Goal: Task Accomplishment & Management: Complete application form

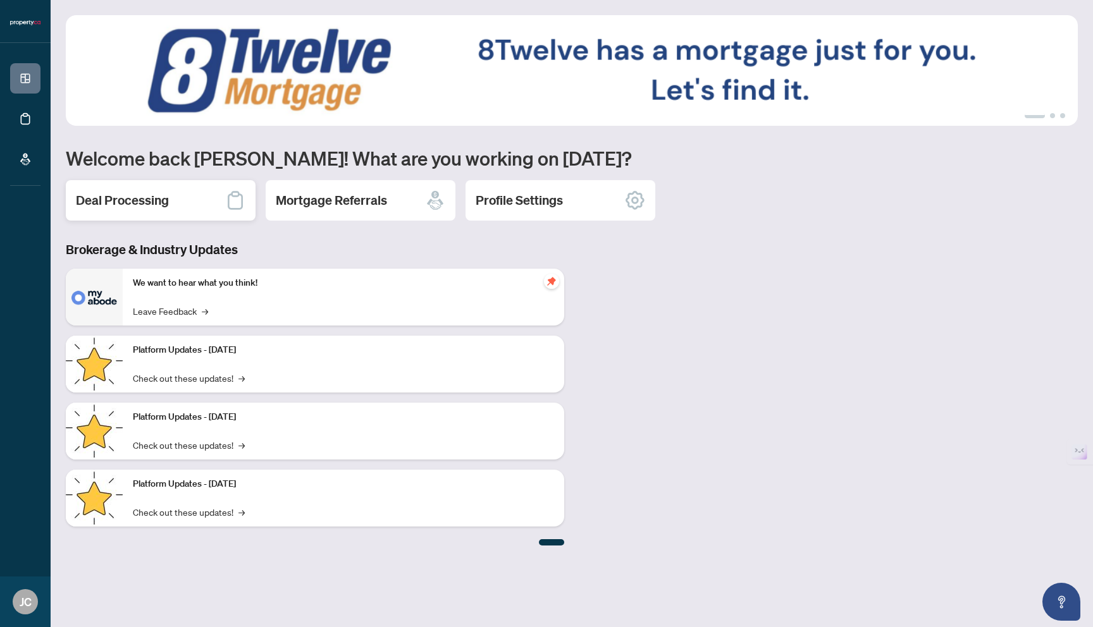
click at [148, 207] on h2 "Deal Processing" at bounding box center [122, 201] width 93 height 18
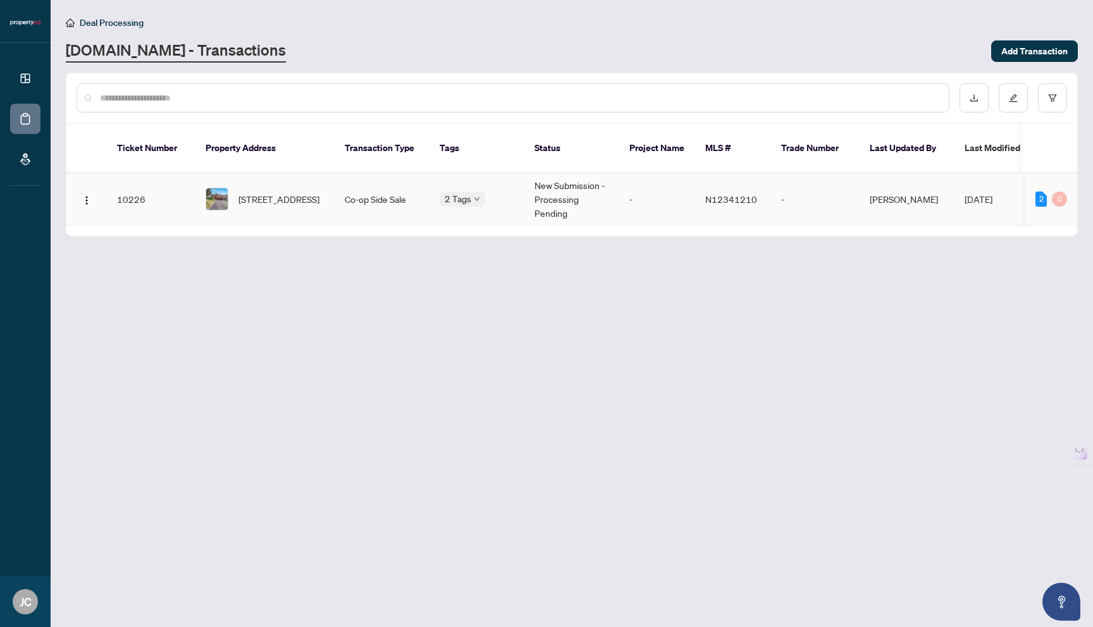
click at [125, 185] on td "10226" at bounding box center [151, 199] width 89 height 52
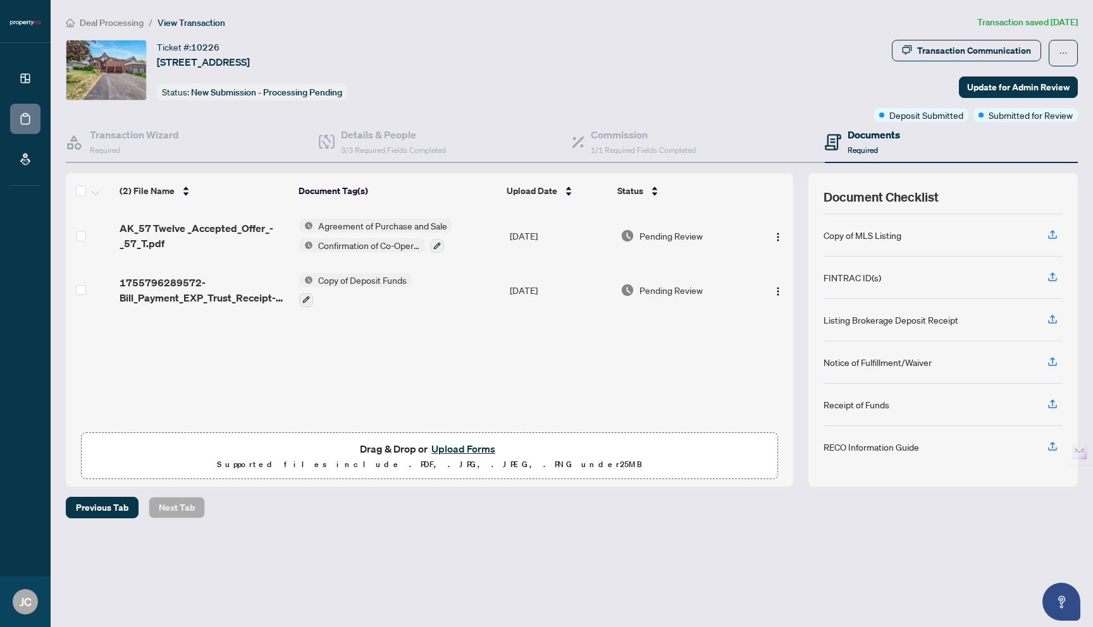
scroll to position [145, 0]
click at [1055, 355] on icon "button" at bounding box center [1052, 360] width 11 height 11
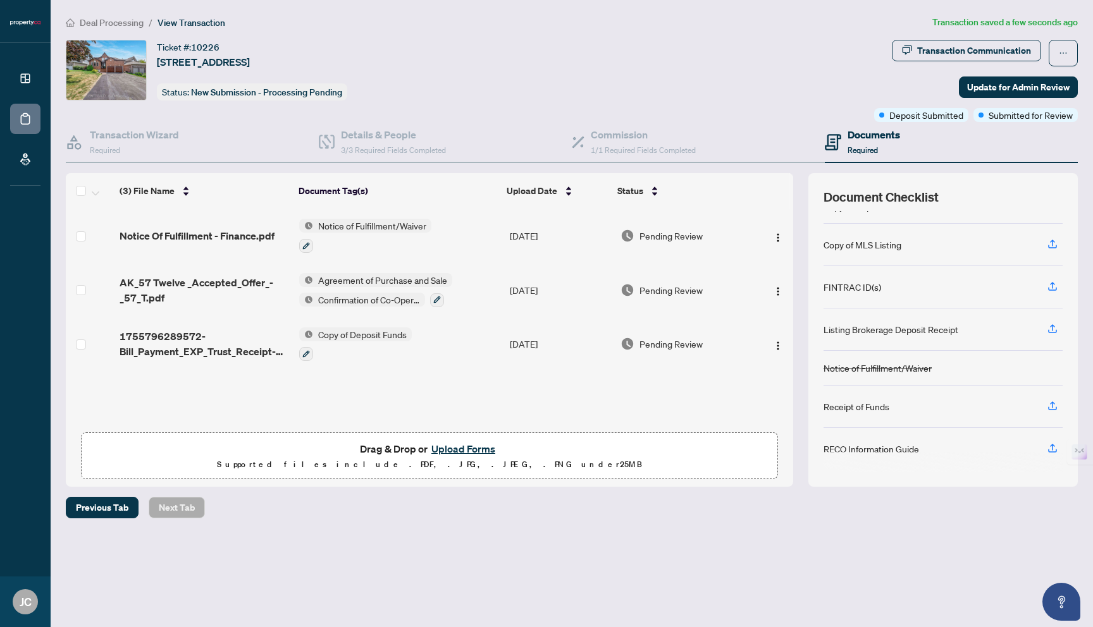
scroll to position [137, 0]
click at [456, 450] on button "Upload Forms" at bounding box center [463, 449] width 71 height 16
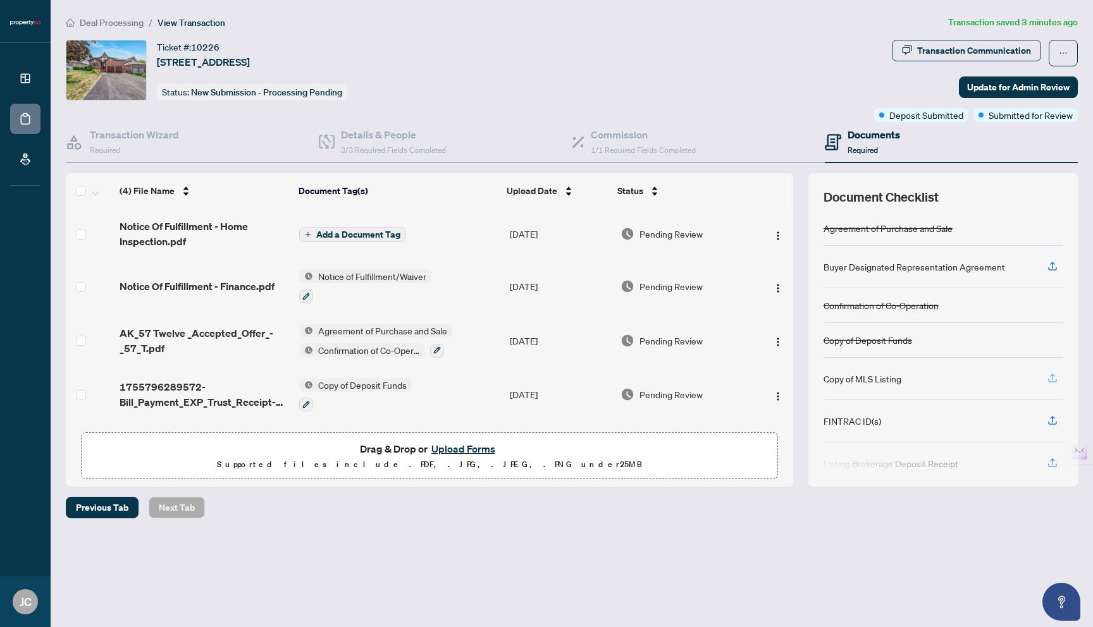
click at [1053, 379] on icon "button" at bounding box center [1052, 378] width 11 height 11
click at [1054, 375] on icon "button" at bounding box center [1052, 378] width 11 height 11
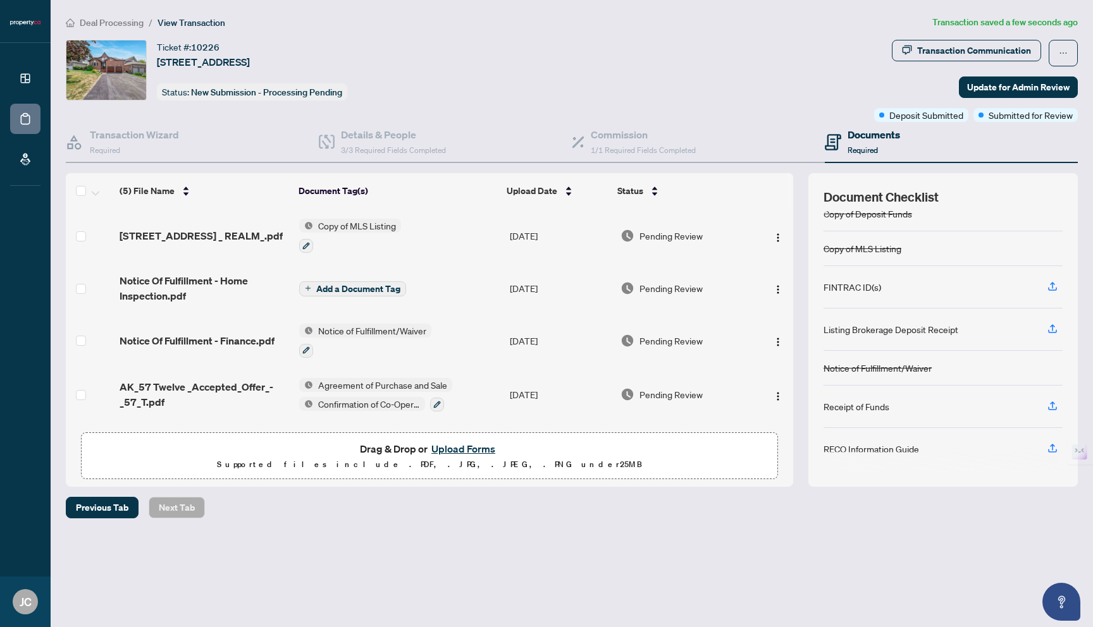
scroll to position [130, 0]
click at [344, 287] on span "Add a Document Tag" at bounding box center [358, 289] width 84 height 9
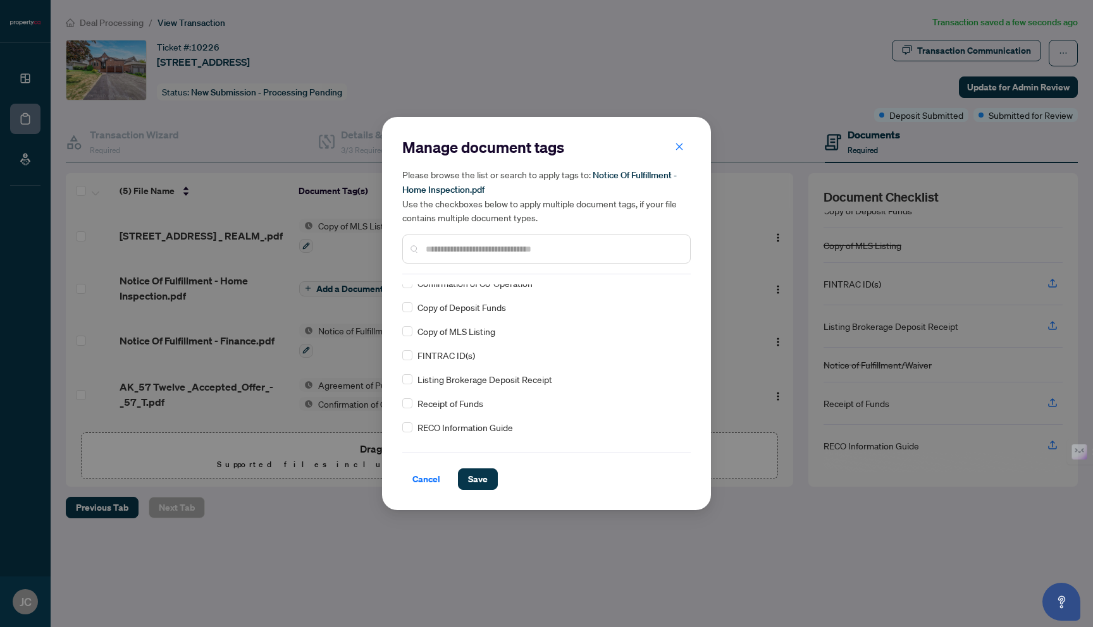
scroll to position [0, 0]
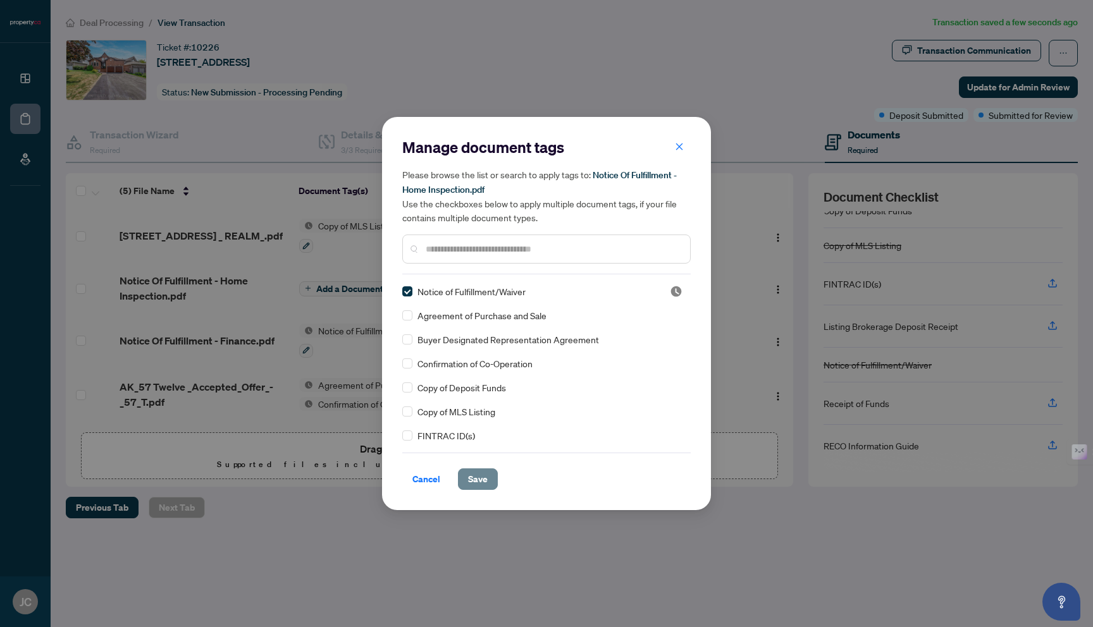
click at [481, 483] on span "Save" at bounding box center [478, 479] width 20 height 20
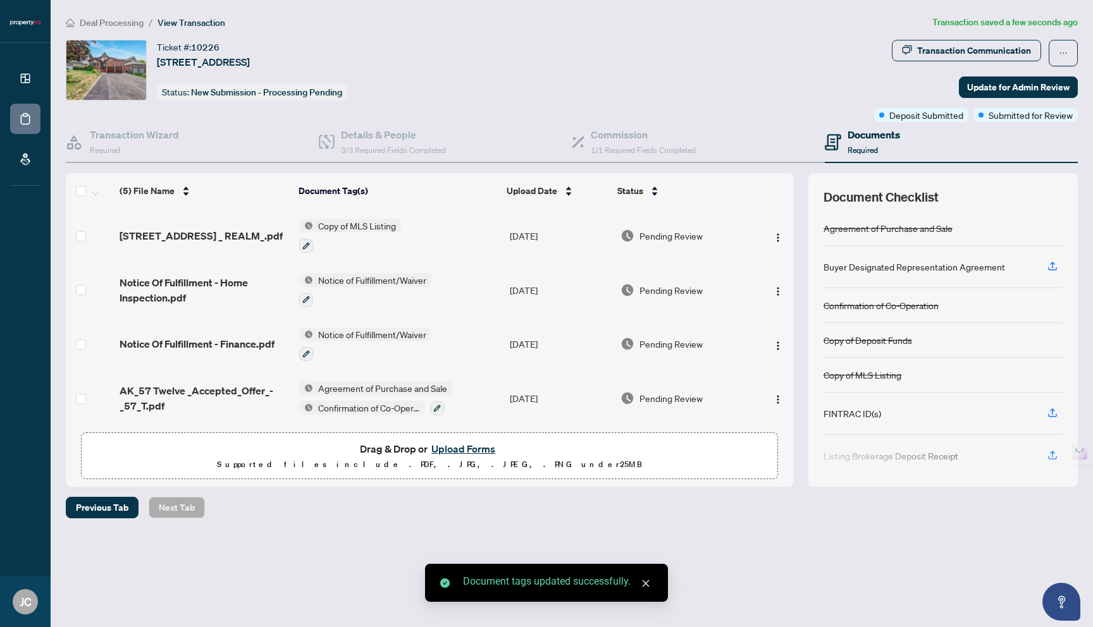
scroll to position [55, 0]
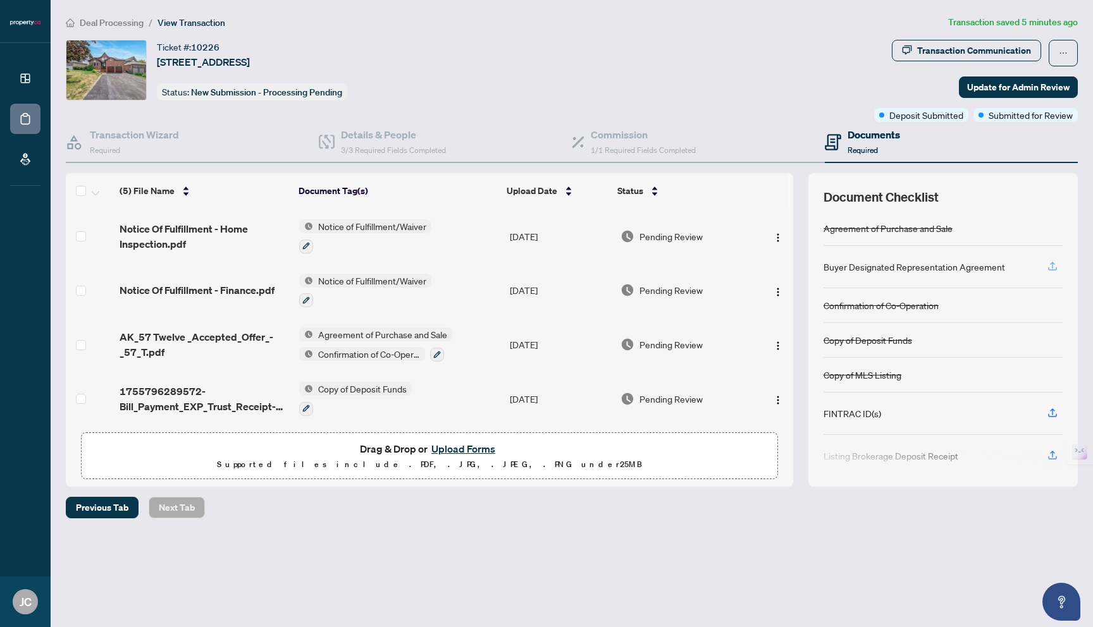
click at [1049, 264] on icon "button" at bounding box center [1052, 266] width 11 height 11
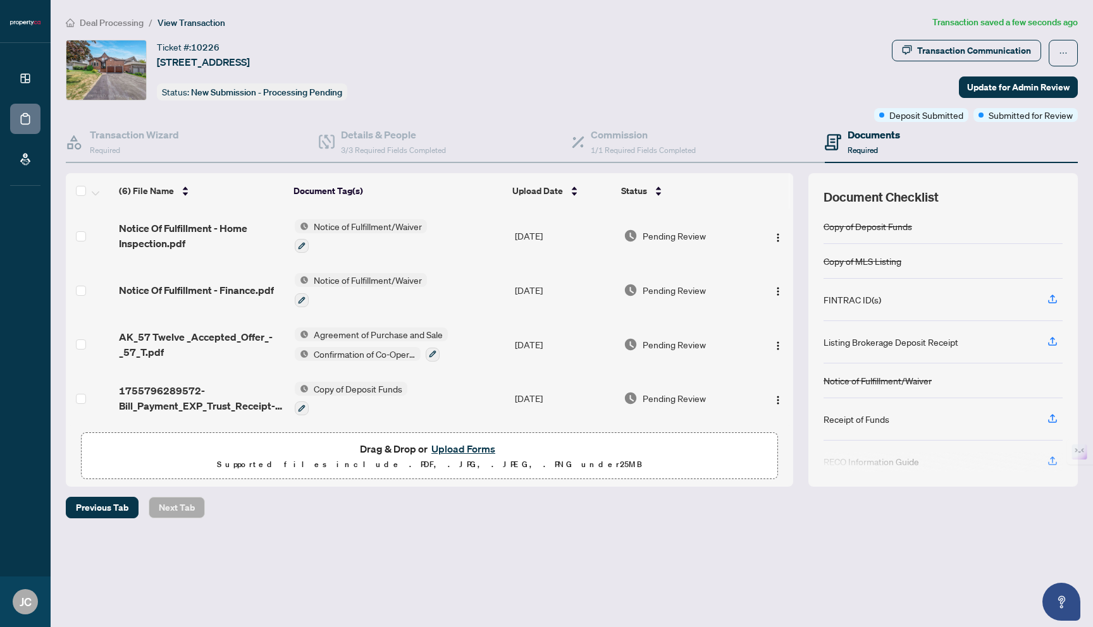
scroll to position [122, 0]
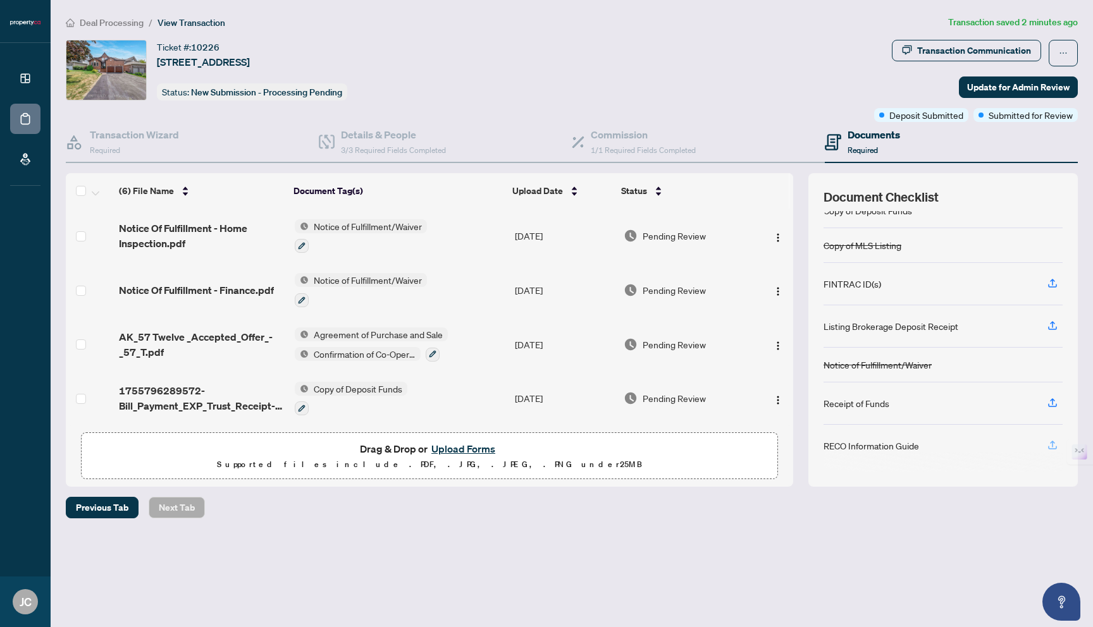
click at [1051, 440] on icon "button" at bounding box center [1052, 445] width 11 height 11
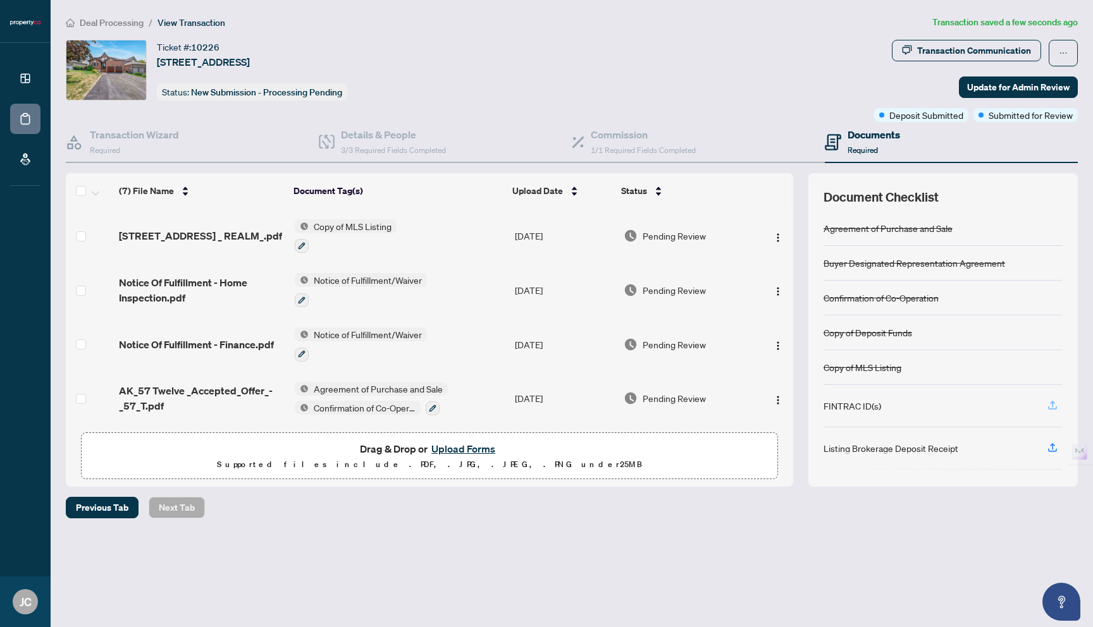
click at [1050, 403] on icon "button" at bounding box center [1052, 405] width 11 height 11
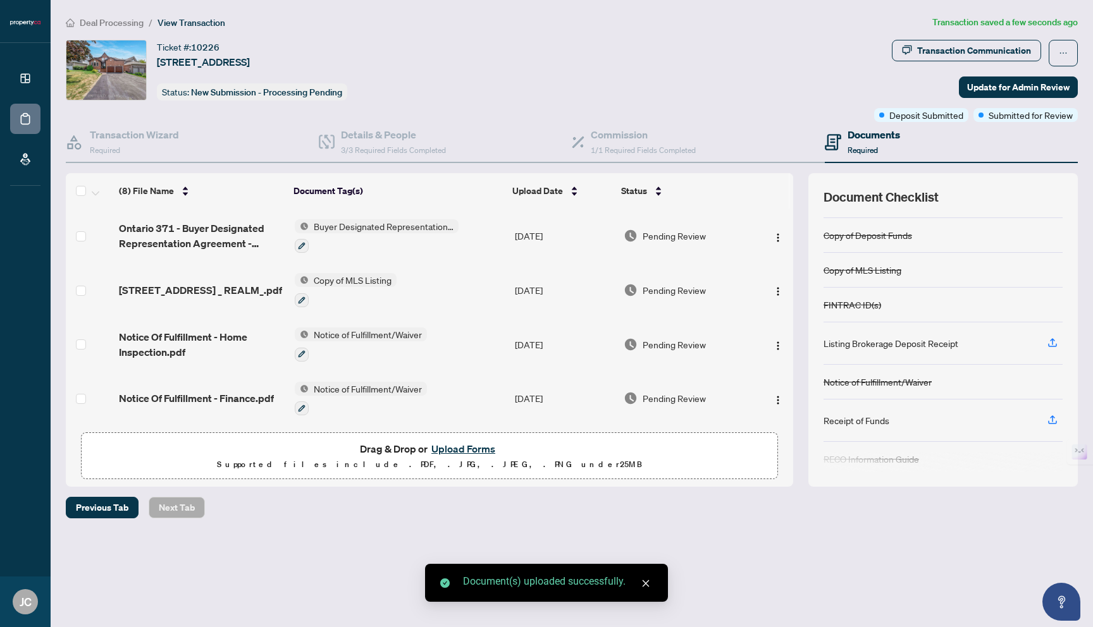
scroll to position [107, 0]
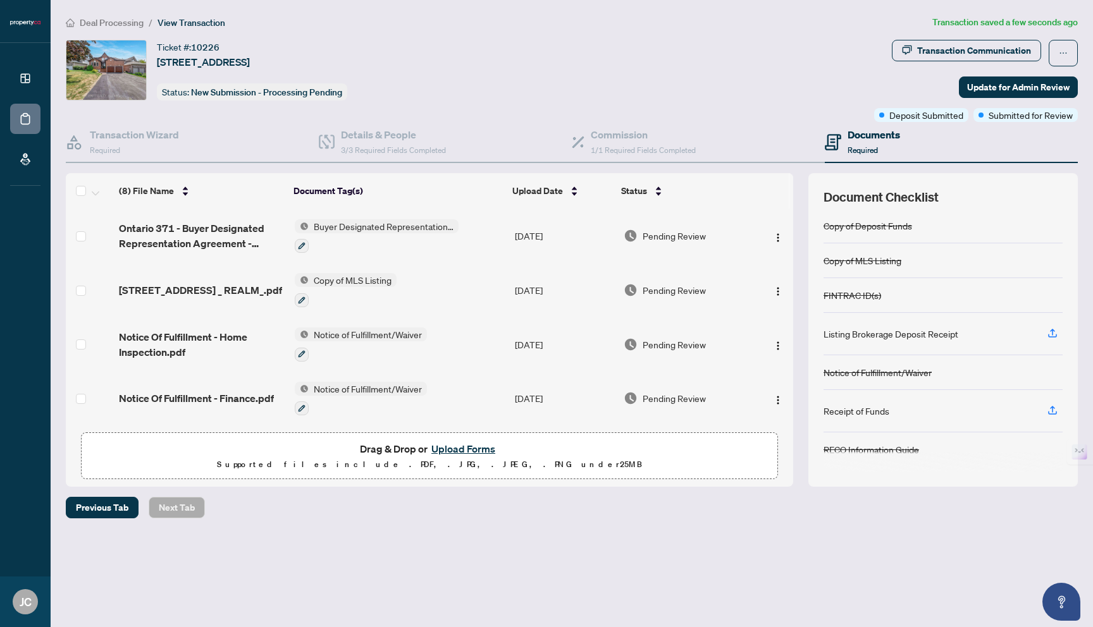
click at [459, 446] on button "Upload Forms" at bounding box center [463, 449] width 71 height 16
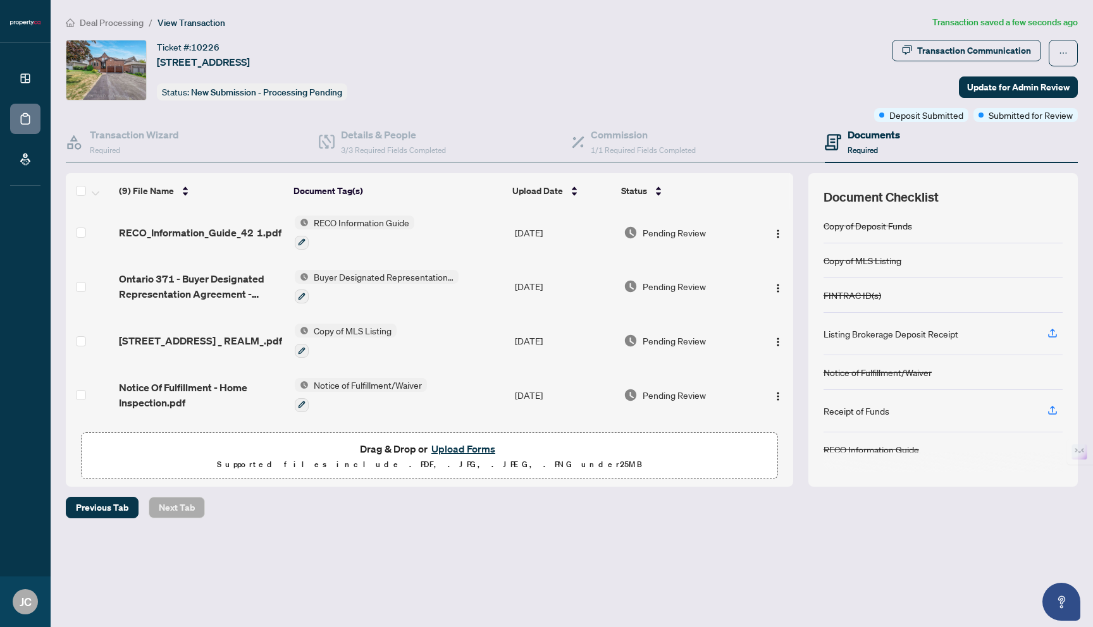
click at [319, 385] on span "Notice of Fulfillment/Waiver" at bounding box center [368, 385] width 118 height 14
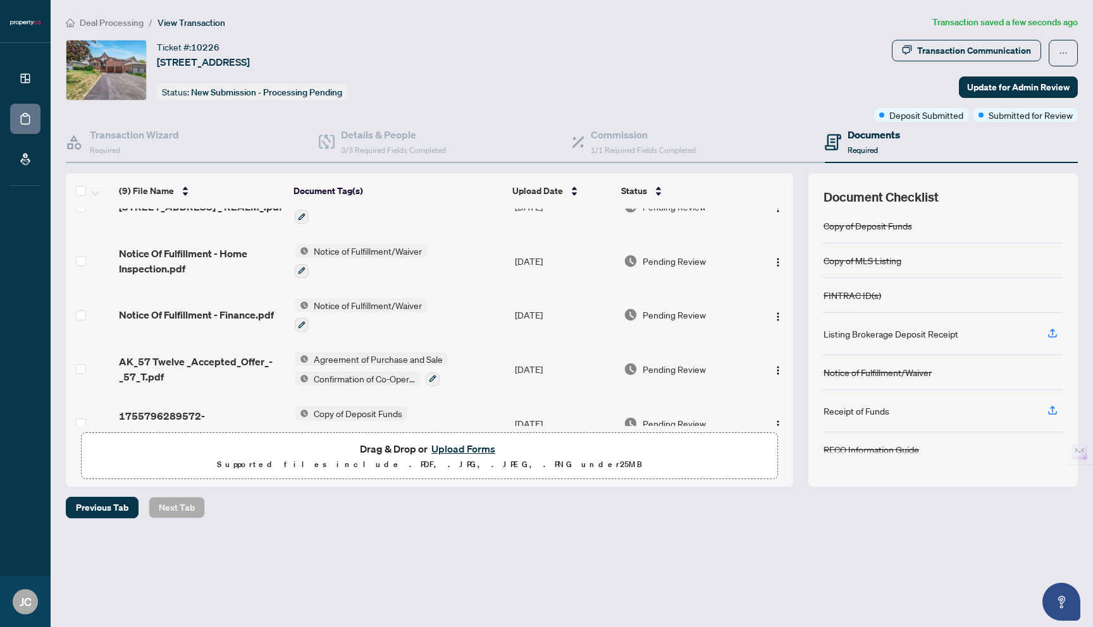
scroll to position [266, 0]
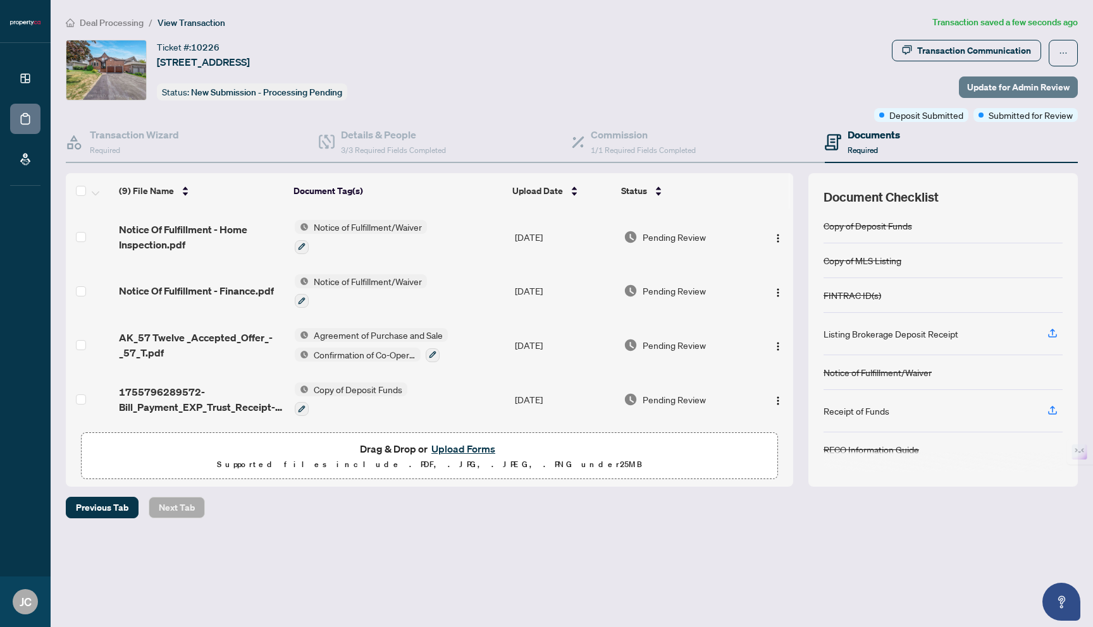
click at [1025, 83] on span "Update for Admin Review" at bounding box center [1018, 87] width 102 height 20
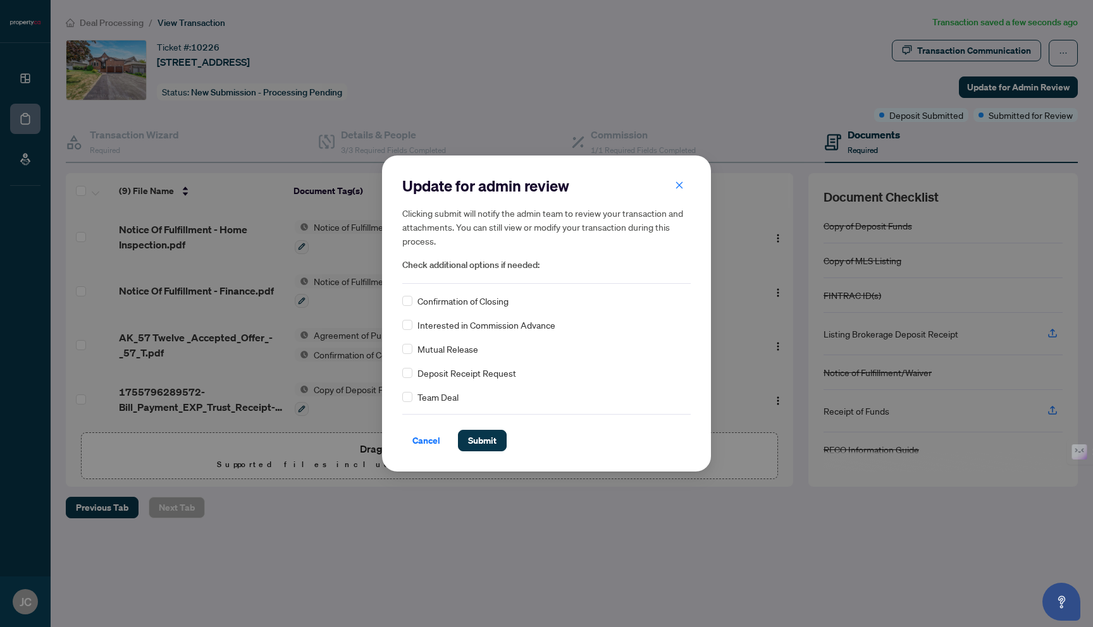
drag, startPoint x: 486, startPoint y: 445, endPoint x: 497, endPoint y: 226, distance: 219.7
click at [498, 226] on div "Update for admin review Clicking submit will notify the admin team to review yo…" at bounding box center [546, 313] width 288 height 275
click at [490, 436] on span "Submit" at bounding box center [482, 441] width 28 height 20
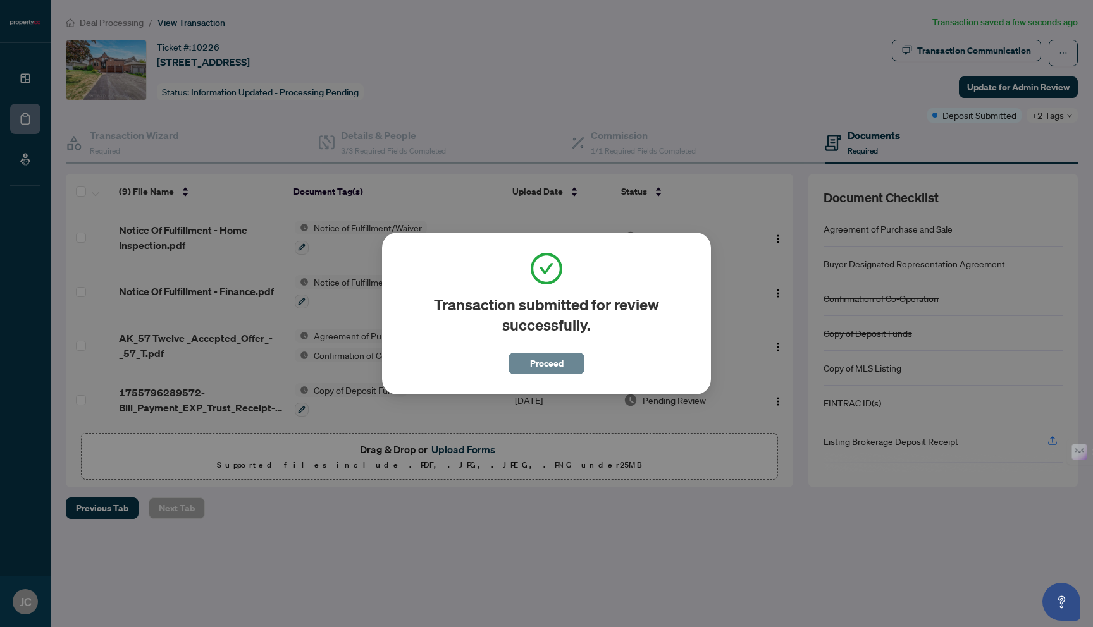
click at [562, 368] on span "Proceed" at bounding box center [547, 364] width 34 height 20
